Goal: Task Accomplishment & Management: Complete application form

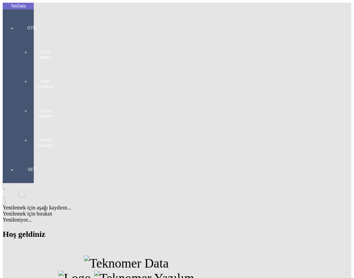
click at [16, 155] on div at bounding box center [31, 155] width 31 height 0
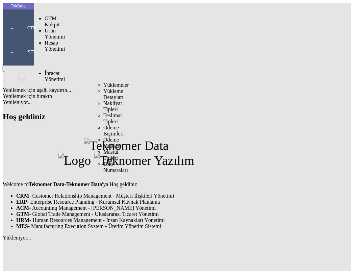
click at [103, 82] on span "Yüklemeler" at bounding box center [116, 85] width 26 height 6
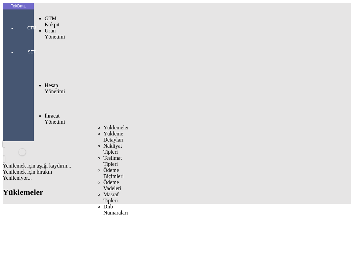
click at [106, 124] on span "Yüklemeler" at bounding box center [116, 127] width 26 height 6
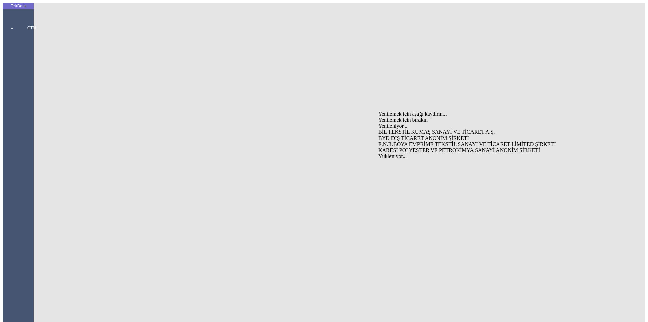
click at [353, 135] on div "BYD DIŞ TİCARET ANONİM ŞİRKETİ" at bounding box center [507, 138] width 258 height 6
type input "BYD DIŞ TİCARET ANONİM ŞİRKETİ"
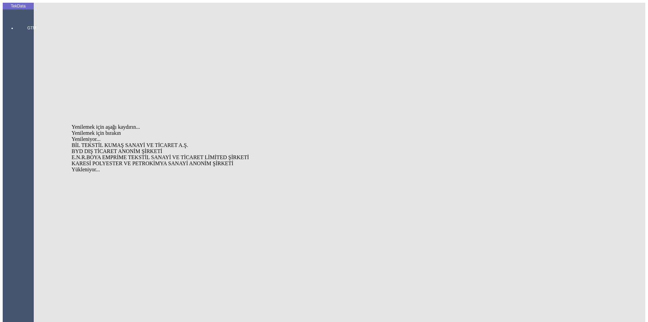
click at [154, 142] on div "BİL TEKSTİL KUMAŞ SANAYİ VE TİCARET A.Ş." at bounding box center [202, 145] width 260 height 6
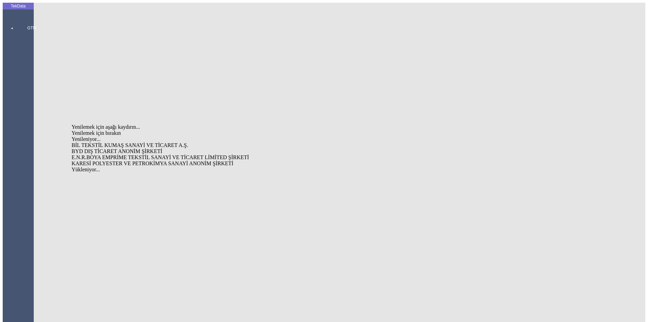
drag, startPoint x: 169, startPoint y: 116, endPoint x: 103, endPoint y: 115, distance: 66.5
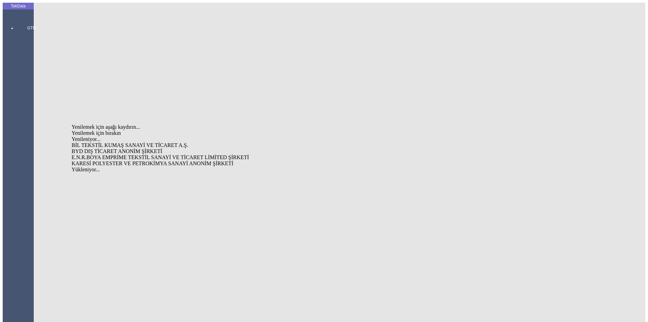
click at [154, 148] on div "BYD DIŞ TİCARET ANONİM ŞİRKETİ" at bounding box center [202, 151] width 260 height 6
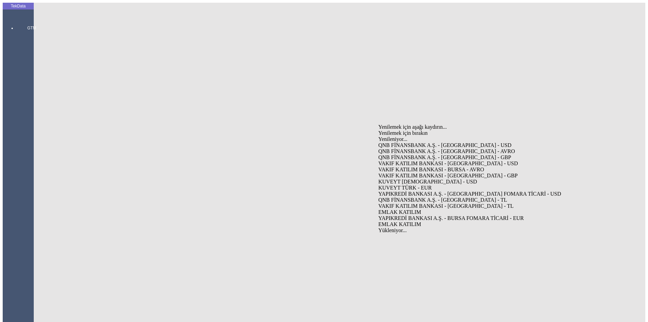
click at [353, 160] on div "VAKIF KATILIM BANKASI - [GEOGRAPHIC_DATA] - USD" at bounding box center [507, 163] width 258 height 6
type input "VAKIF KATILIM BANKASI - [GEOGRAPHIC_DATA] - USD"
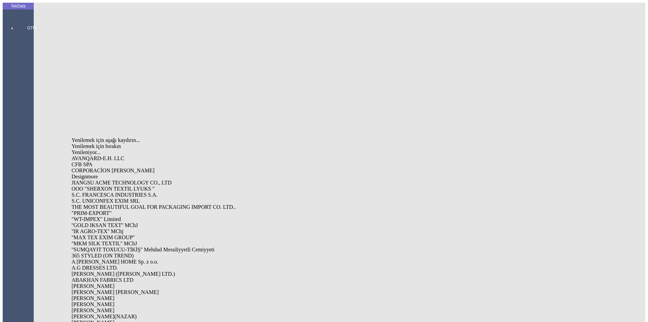
type input "[PERSON_NAME]"
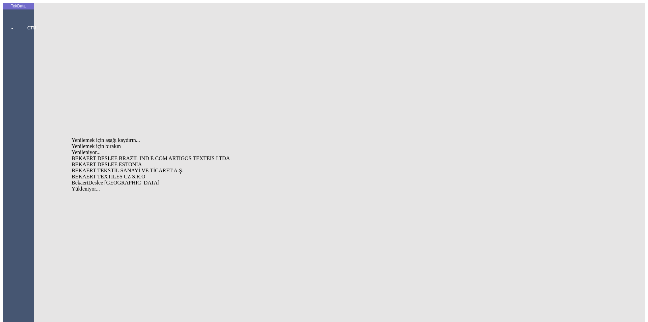
click at [137, 167] on div "BEKAERT TEKSTİL SANAYİ VE TİCARET A.Ş." at bounding box center [202, 170] width 260 height 6
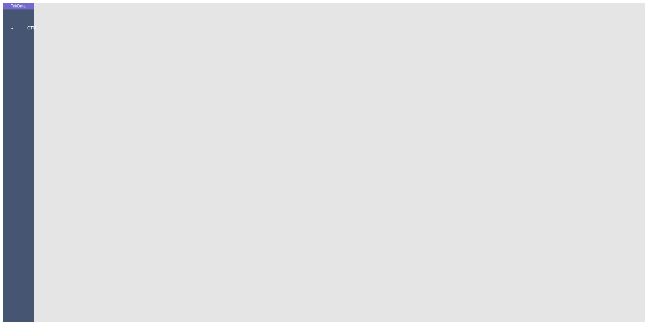
click at [353, 155] on div "[STREET_ADDRESS]" at bounding box center [507, 158] width 258 height 6
type input "[STREET_ADDRESS]"
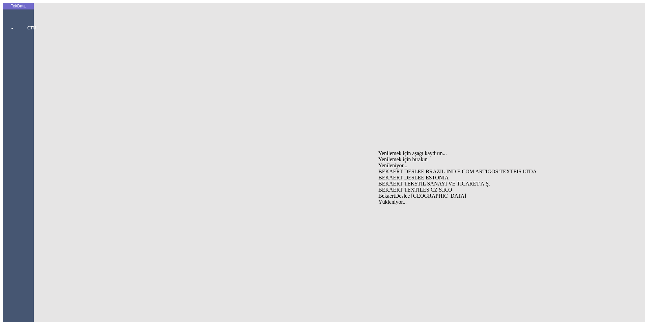
type input "bekaer"
click at [353, 181] on div "BEKAERT TEKSTİL SANAYİ VE TİCARET A.Ş." at bounding box center [507, 184] width 258 height 6
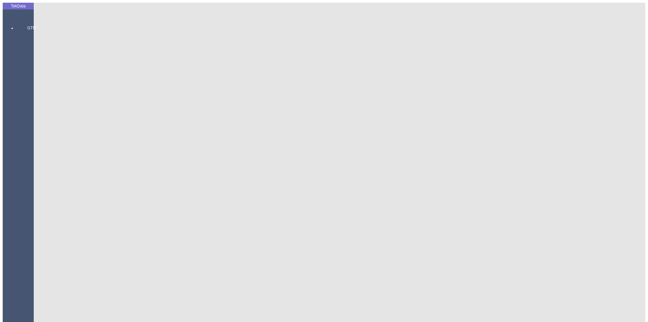
click at [164, 182] on div "[STREET_ADDRESS]" at bounding box center [202, 185] width 260 height 6
type input "[STREET_ADDRESS]"
click at [183, 227] on div "Hava" at bounding box center [202, 230] width 260 height 6
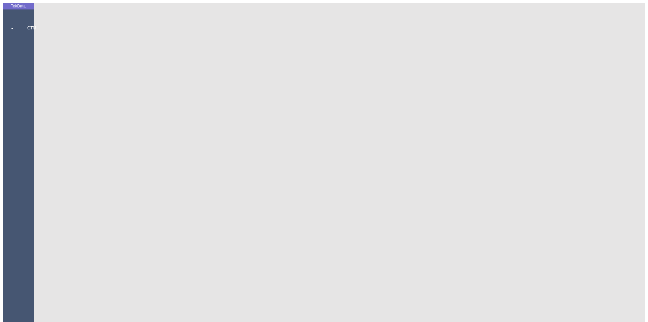
click at [127, 233] on div "[PERSON_NAME]" at bounding box center [202, 236] width 260 height 6
type input "[PERSON_NAME]"
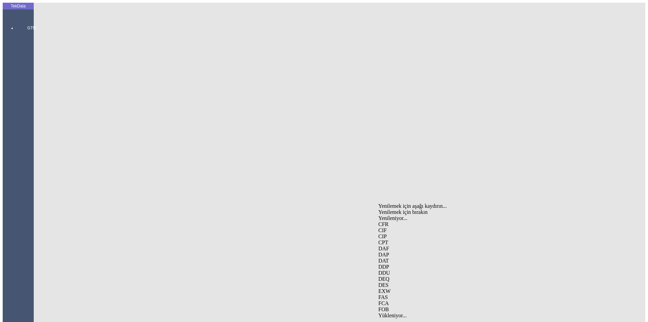
click at [353, 227] on div "CIF" at bounding box center [507, 230] width 258 height 6
type input "CIF"
type input "TEKİRDAĞ"
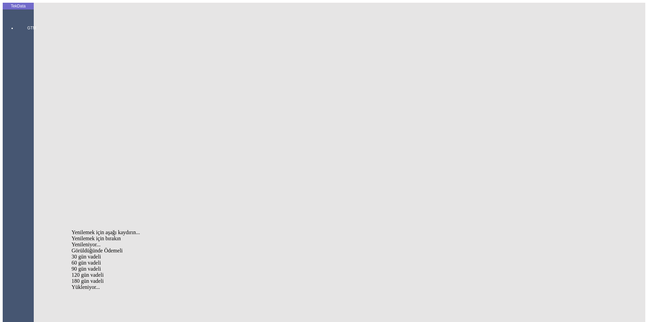
click at [256, 247] on div "Görüldüğünde Ödemeli" at bounding box center [202, 250] width 260 height 6
type input "Görüldüğünde Ödemeli"
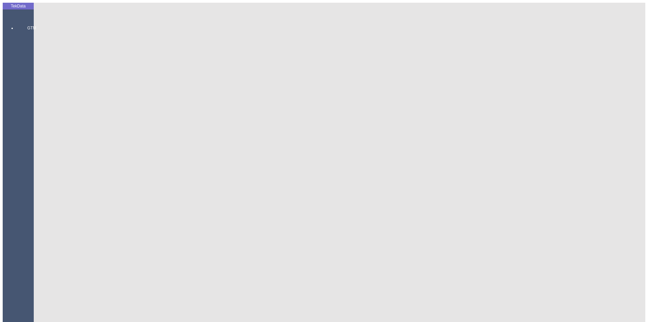
type input "400"
type input "16"
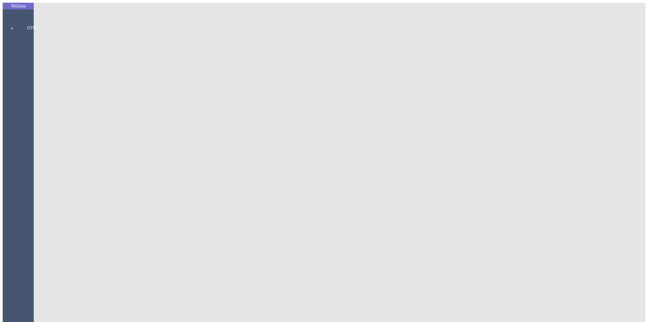
type input "21321.62"
type input "23432"
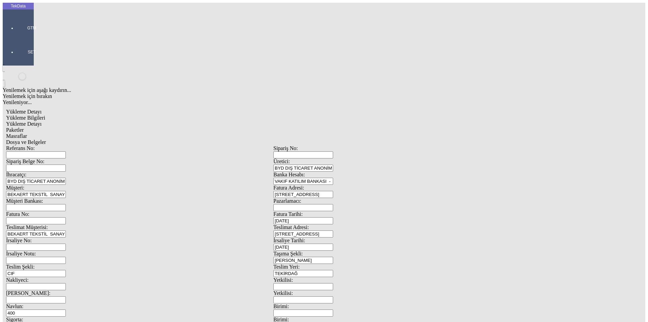
click at [41, 121] on span "Yükleme Detayı" at bounding box center [23, 124] width 35 height 6
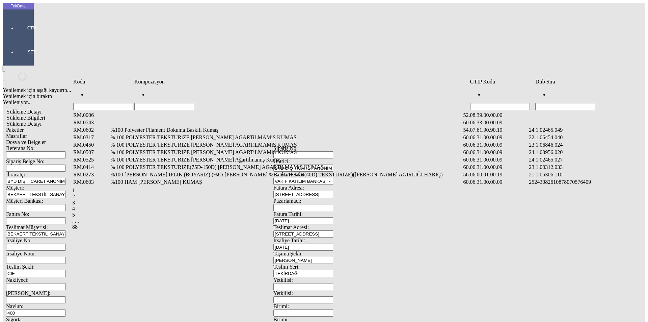
click at [353, 103] on input "Hücreyi Filtrele" at bounding box center [565, 106] width 60 height 7
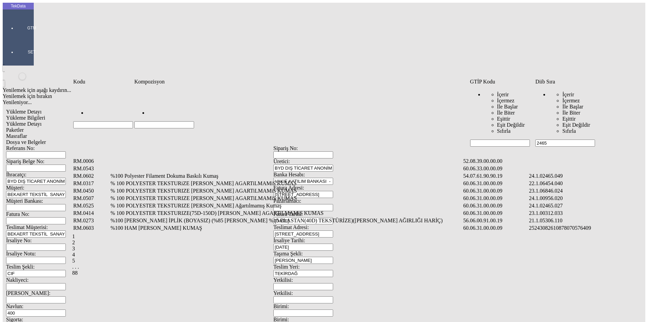
type input "2465"
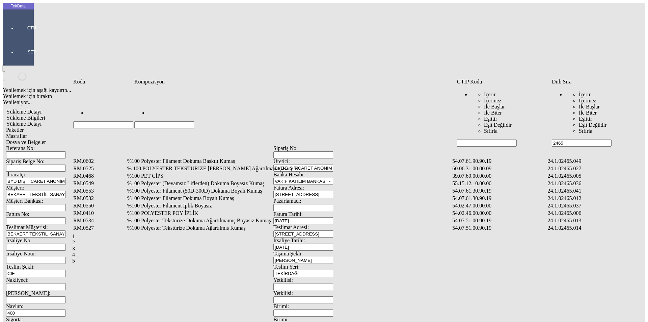
click at [194, 121] on input "Hücreyi Filtrele" at bounding box center [164, 124] width 60 height 7
type input "%1"
type input "%100"
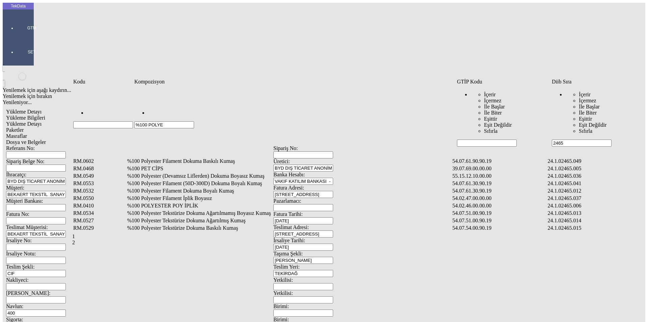
type input "%100 POLYER"
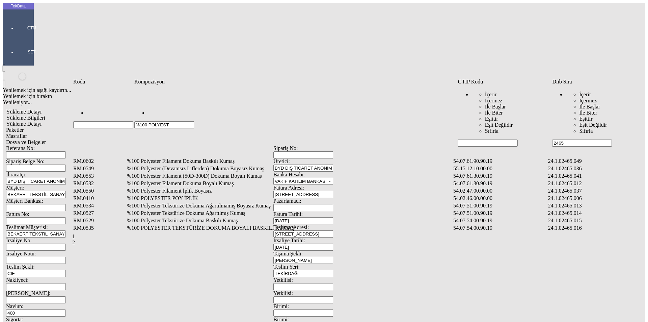
type input "%100 POLYESTE"
type input "%100 POLYESTER"
type input "%100 POLYESTER TEK"
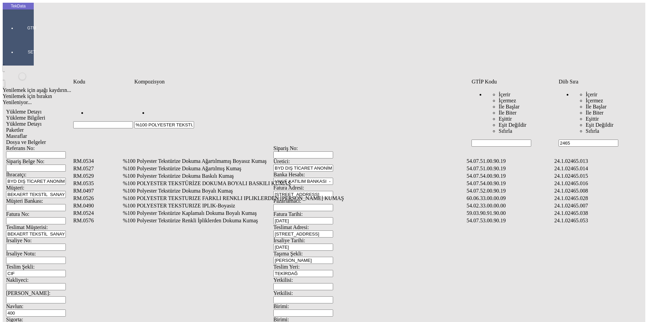
type input "%100 POLYESTER TEKSTUR"
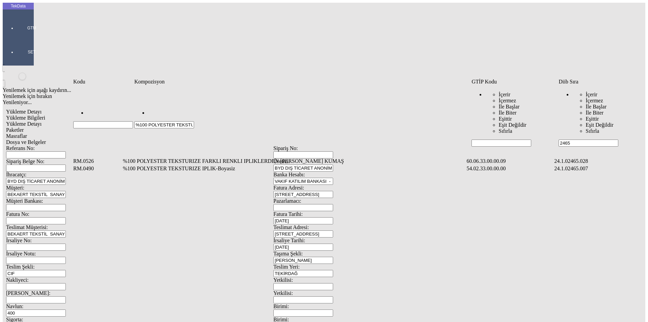
click at [202, 165] on td "%100 POLYESTER TEKSTURIZE IPLIK-Boyasiz" at bounding box center [293, 168] width 343 height 7
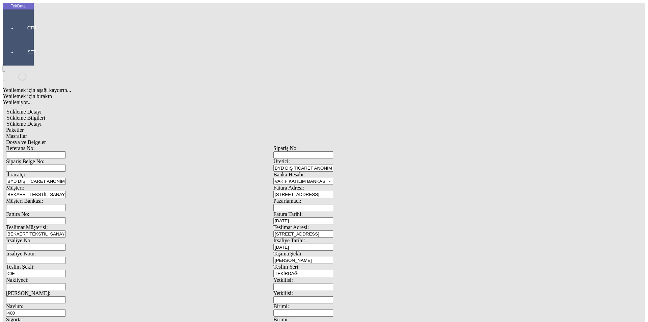
type input "21321.62"
click at [353, 122] on div "Kg" at bounding box center [501, 125] width 267 height 6
type input "Kg"
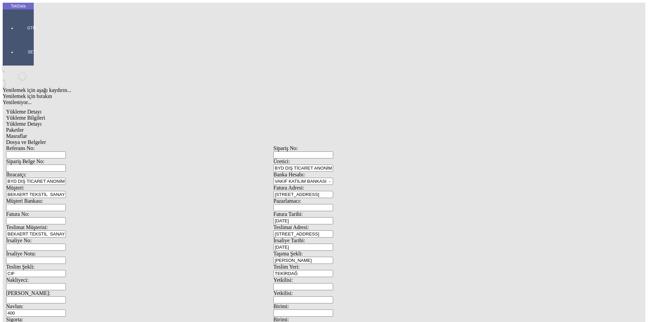
type input "1.56"
click at [353, 141] on div "Amerikan Doları" at bounding box center [501, 144] width 267 height 6
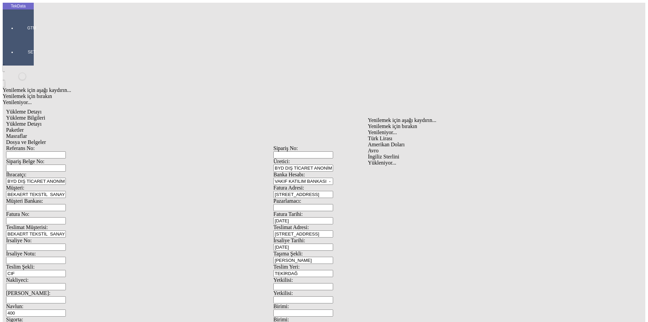
type input "Amerikan Doları"
type input "21321.62"
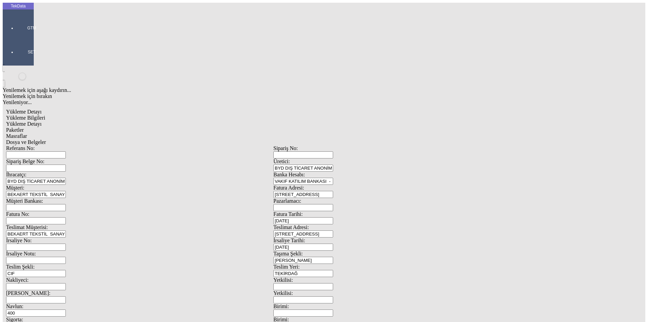
type input "23432"
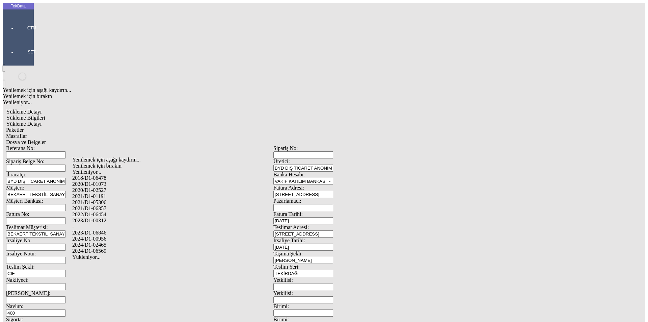
click at [104, 242] on div "2024/D1-02465" at bounding box center [203, 245] width 262 height 6
type input "2024/D1-02465"
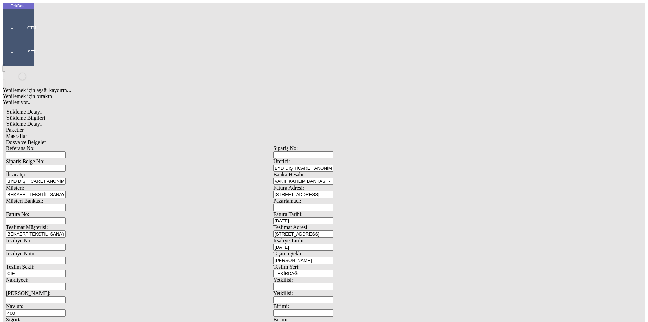
click at [24, 127] on span "Paketler" at bounding box center [15, 130] width 18 height 6
click at [92, 102] on div "Çuval" at bounding box center [200, 105] width 268 height 6
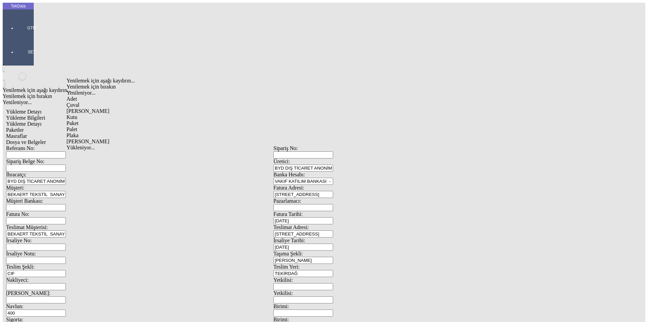
type input "Çuval"
type input "46"
drag, startPoint x: 604, startPoint y: 96, endPoint x: 347, endPoint y: 56, distance: 260.3
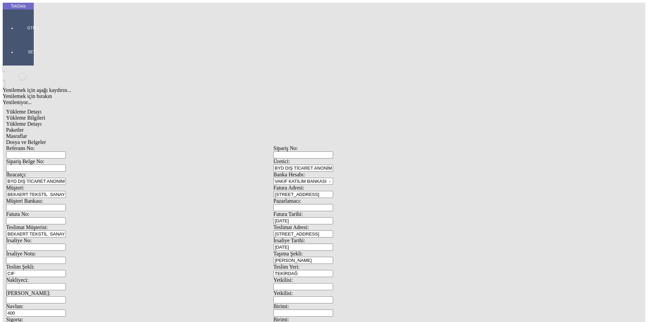
click at [27, 133] on span "Masraflar" at bounding box center [16, 136] width 21 height 6
click at [46, 139] on span "Dosya ve Belgeler" at bounding box center [26, 142] width 40 height 6
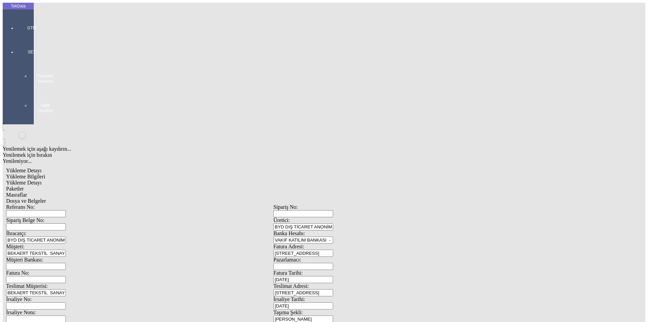
click at [45, 173] on span "Yükleme Bilgileri" at bounding box center [25, 176] width 39 height 6
click at [66, 276] on input "Fatura No:" at bounding box center [36, 279] width 60 height 7
click at [66, 210] on input "Referans No:" at bounding box center [36, 213] width 60 height 7
type input "ı"
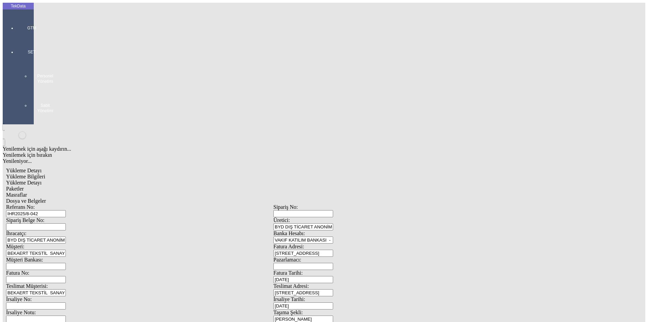
scroll to position [58, 0]
type input "IHR2025/8-042"
